Goal: Task Accomplishment & Management: Complete application form

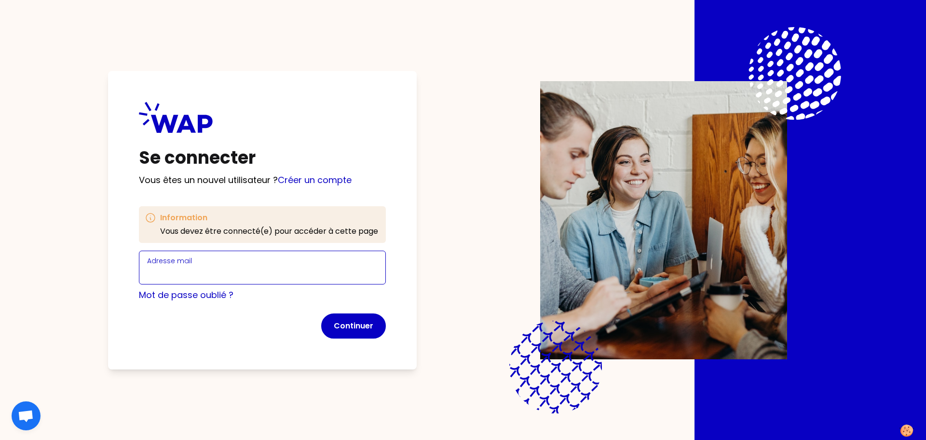
click at [281, 270] on input "Adresse mail" at bounding box center [262, 273] width 231 height 14
paste input "Bienvenueaecopia!"
type input "Bienvenueaecopia!"
drag, startPoint x: 281, startPoint y: 270, endPoint x: 104, endPoint y: 263, distance: 177.7
click at [104, 263] on div "Se connecter Vous êtes un nouvel utilisateur ? Créer un compte Information Vous…" at bounding box center [463, 220] width 803 height 440
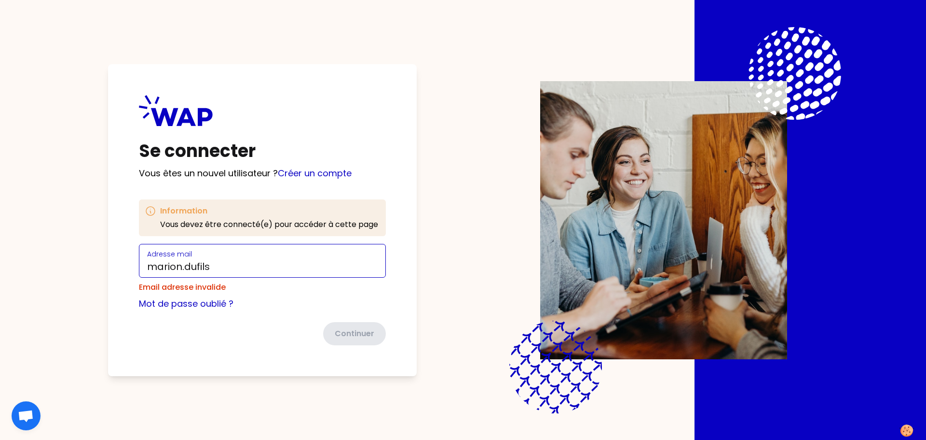
drag, startPoint x: 321, startPoint y: 262, endPoint x: 0, endPoint y: 251, distance: 321.5
click at [0, 251] on div "Se connecter Vous êtes un nouvel utilisateur ? Créer un compte Information Vous…" at bounding box center [463, 220] width 926 height 440
paste input "@[DOMAIN_NAME]"
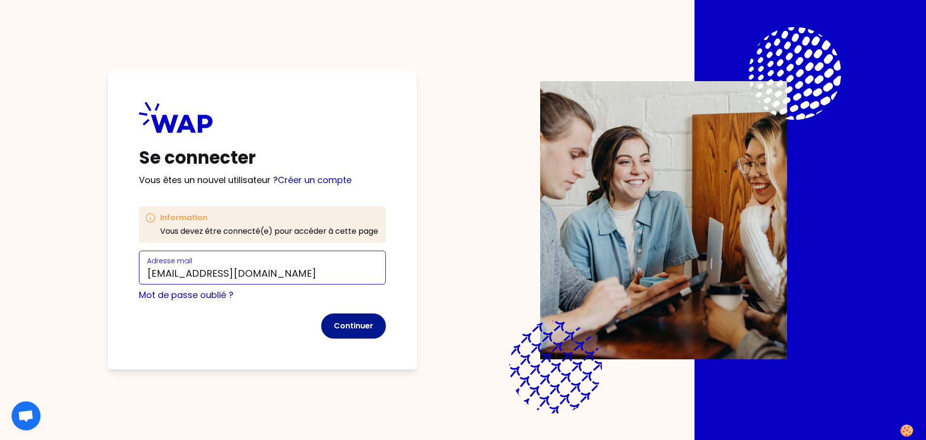
type input "[EMAIL_ADDRESS][DOMAIN_NAME]"
click at [342, 319] on button "Continuer" at bounding box center [353, 325] width 65 height 25
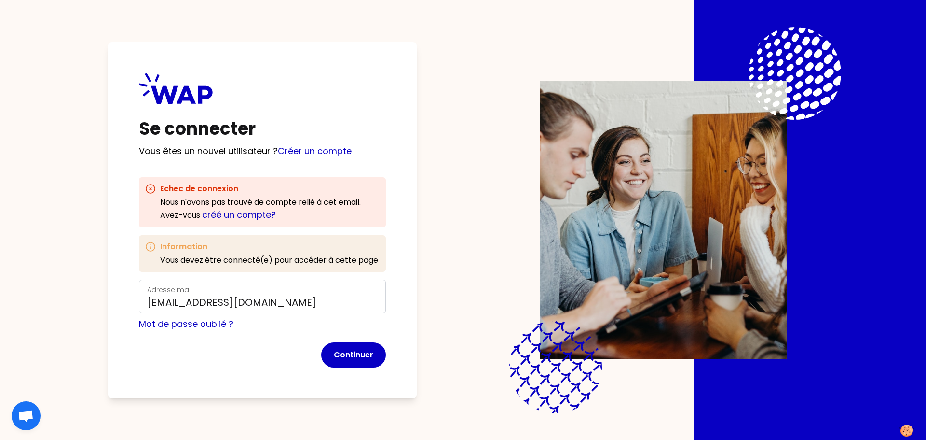
click at [317, 151] on link "Créer un compte" at bounding box center [315, 151] width 74 height 12
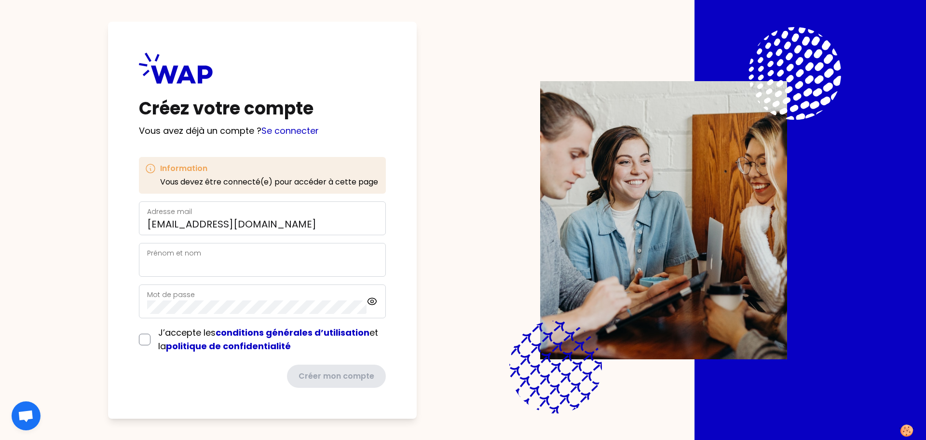
click at [268, 272] on div "Prénom et nom" at bounding box center [262, 260] width 247 height 34
click at [264, 265] on input "Prénom et nom" at bounding box center [262, 266] width 231 height 14
type input "[PERSON_NAME]"
click at [370, 301] on icon at bounding box center [372, 301] width 11 height 12
click at [144, 342] on input "checkbox" at bounding box center [145, 339] width 12 height 12
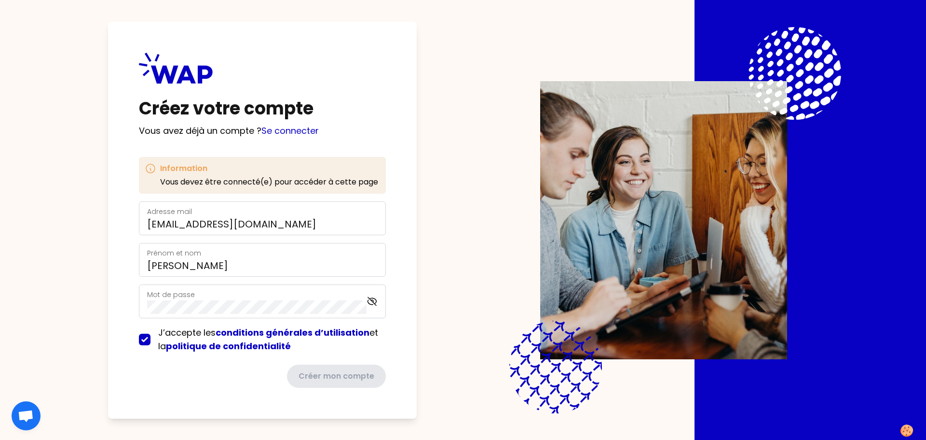
checkbox input "true"
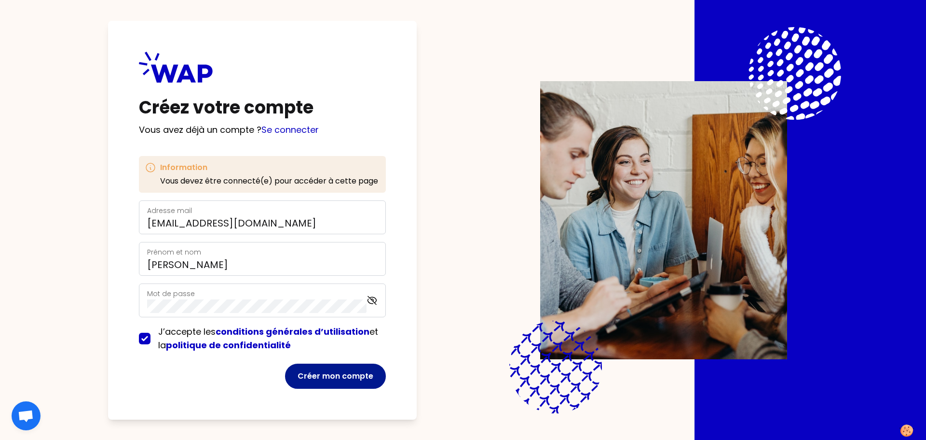
click at [342, 380] on button "Créer mon compte" at bounding box center [335, 375] width 101 height 25
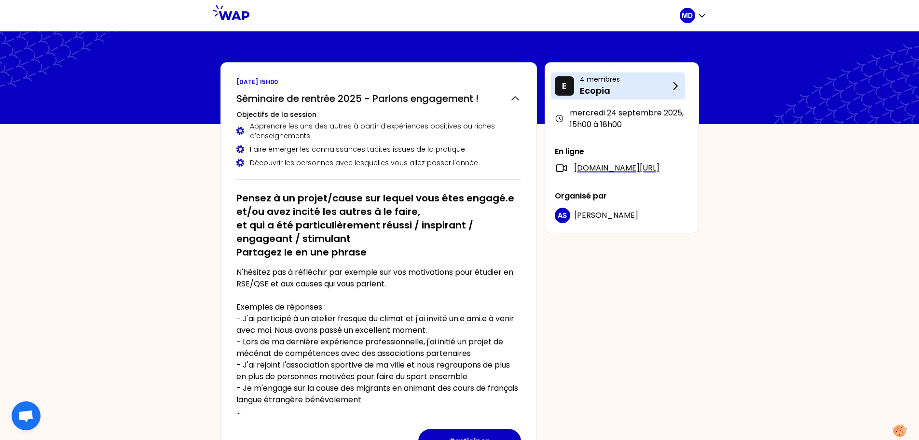
click at [672, 87] on icon at bounding box center [676, 86] width 12 height 12
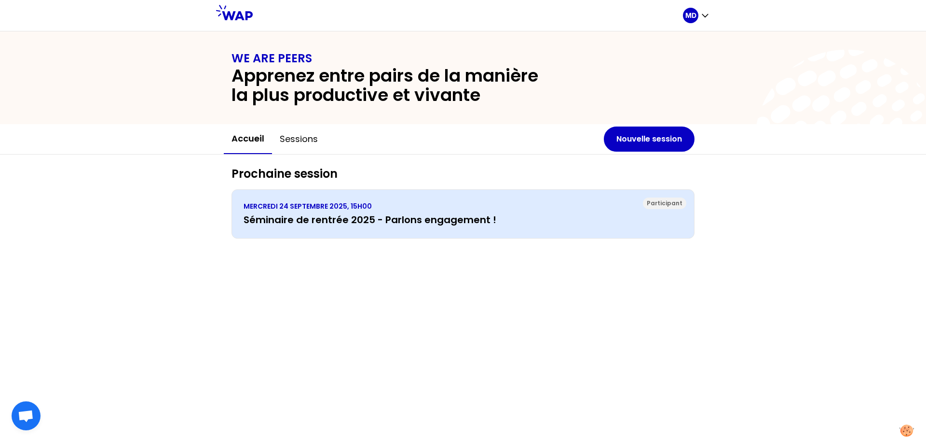
click at [302, 224] on h3 "Séminaire de rentrée 2025 - Parlons engagement !" at bounding box center [463, 220] width 439 height 14
